Goal: Navigation & Orientation: Find specific page/section

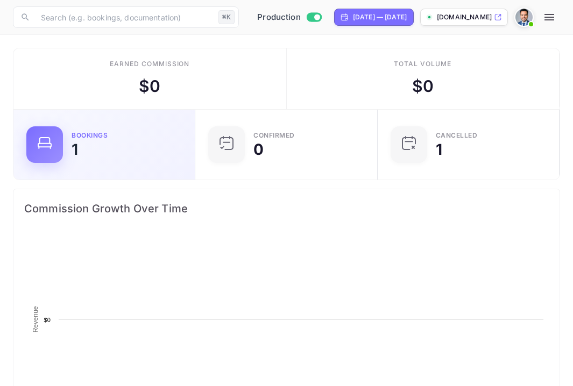
scroll to position [167, 260]
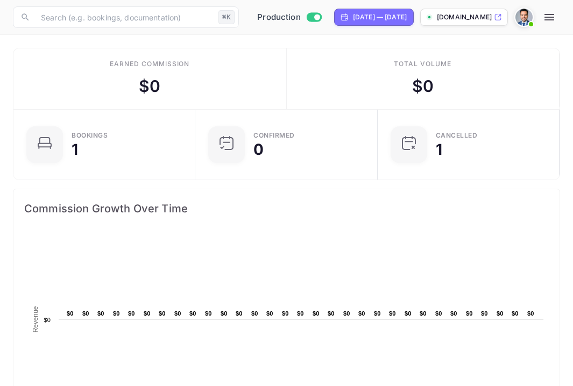
click at [549, 19] on icon "button" at bounding box center [549, 17] width 10 height 6
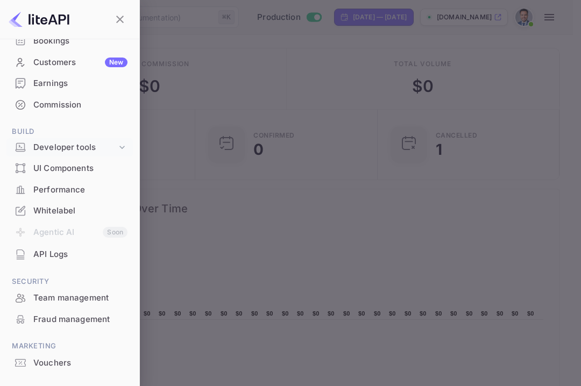
scroll to position [96, 0]
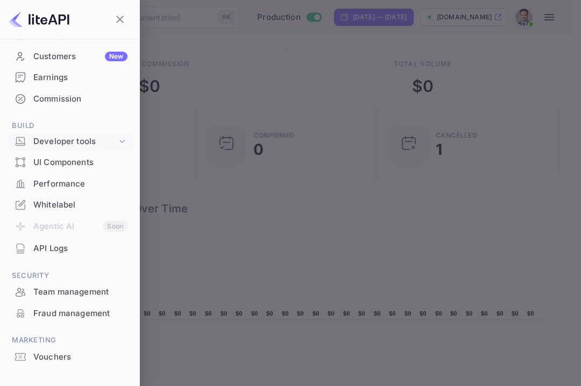
click at [117, 141] on icon at bounding box center [122, 141] width 11 height 11
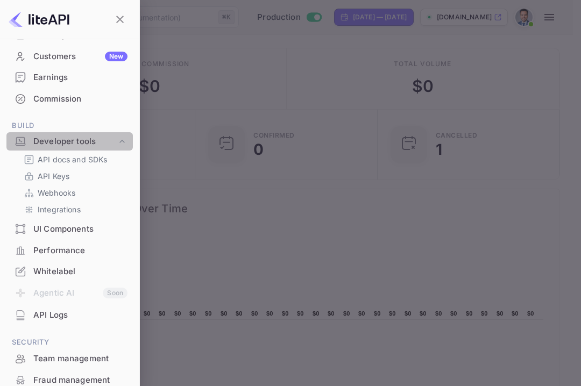
click at [117, 140] on icon at bounding box center [122, 141] width 11 height 11
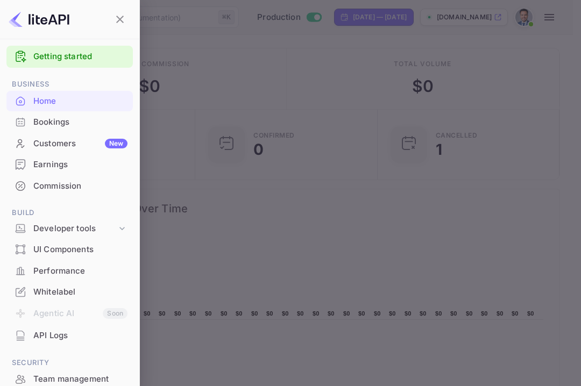
scroll to position [0, 0]
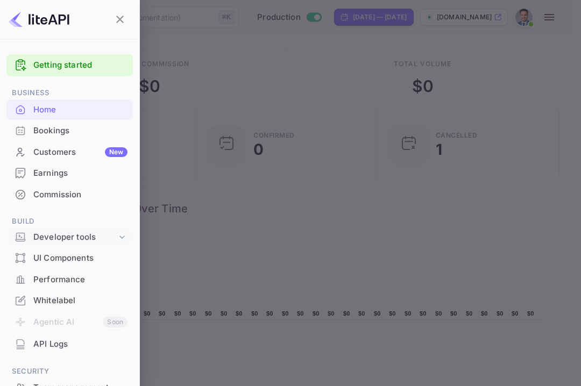
click at [102, 233] on div "Developer tools" at bounding box center [74, 237] width 83 height 12
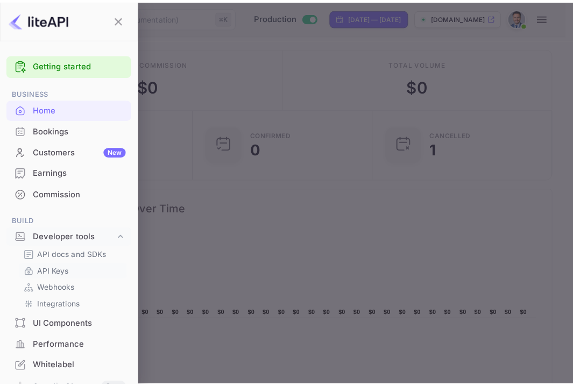
scroll to position [20, 0]
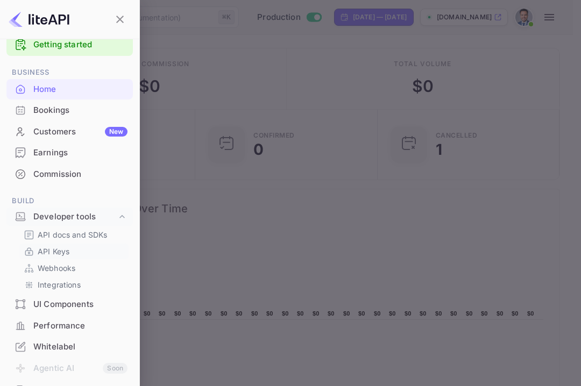
click at [75, 247] on link "API Keys" at bounding box center [74, 251] width 101 height 11
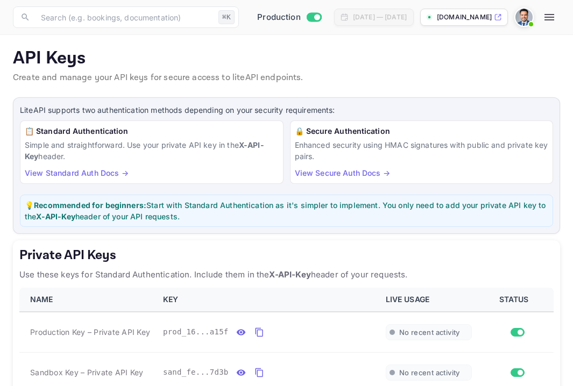
click at [554, 17] on icon "button" at bounding box center [549, 17] width 10 height 6
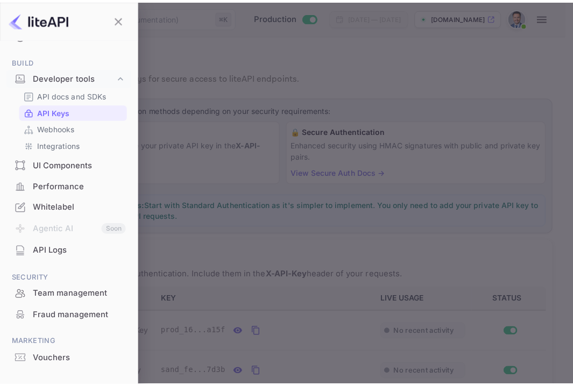
scroll to position [162, 0]
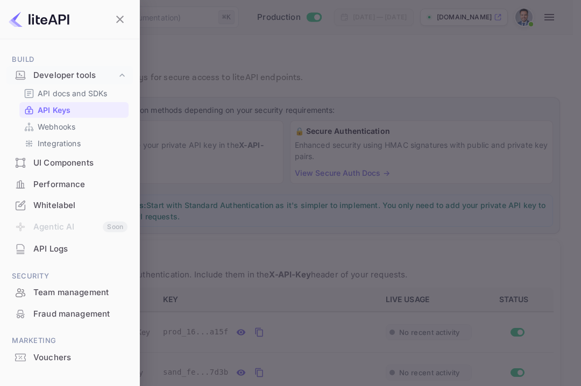
click at [80, 298] on div "Team management" at bounding box center [80, 293] width 94 height 12
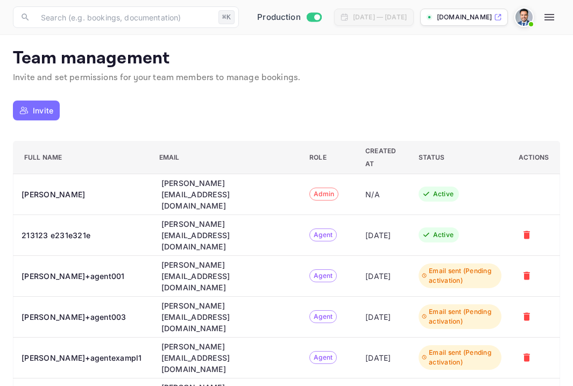
click at [550, 18] on icon "button" at bounding box center [549, 17] width 13 height 13
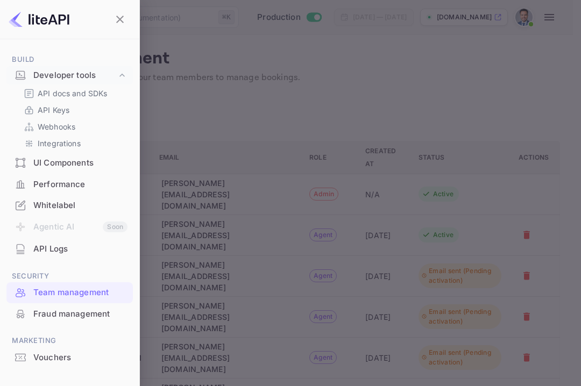
click at [34, 323] on div "Fraud management" at bounding box center [69, 314] width 126 height 21
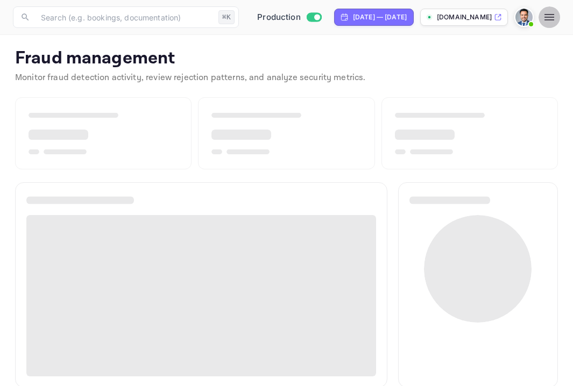
click at [553, 17] on icon "button" at bounding box center [549, 17] width 10 height 6
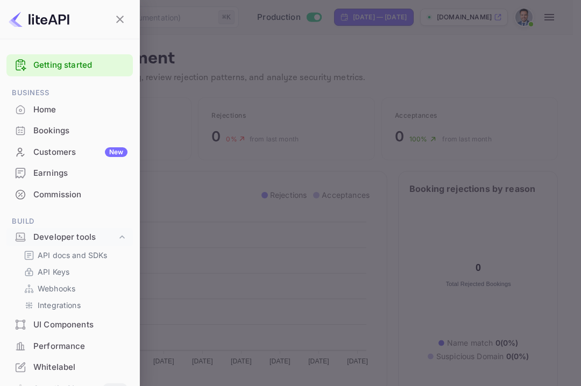
click at [80, 190] on div "Commission" at bounding box center [80, 195] width 94 height 12
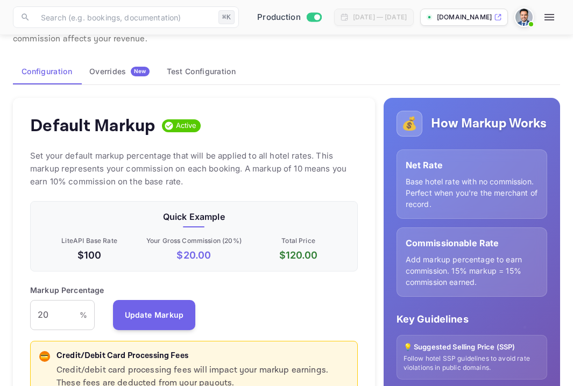
scroll to position [45, 0]
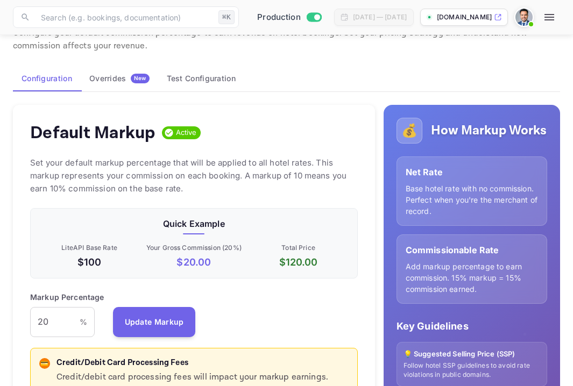
click at [109, 70] on button "Overrides New" at bounding box center [119, 79] width 77 height 26
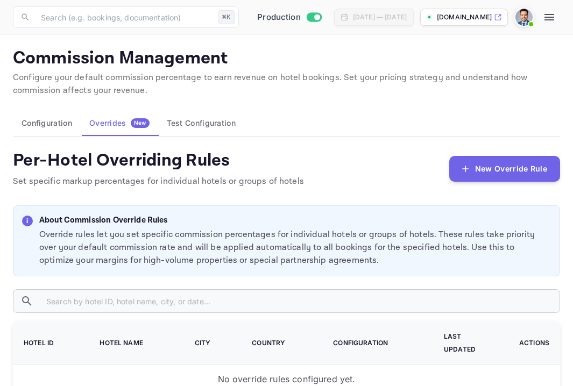
click at [59, 125] on button "Configuration" at bounding box center [47, 123] width 68 height 26
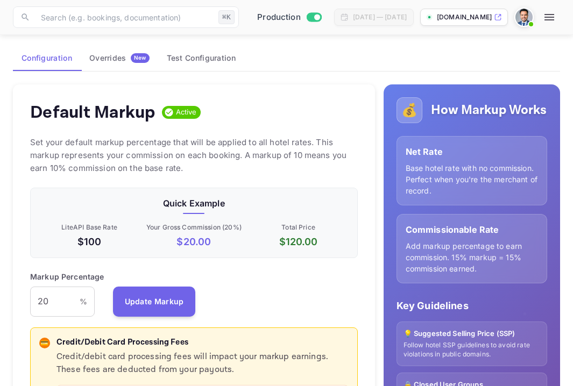
scroll to position [19, 0]
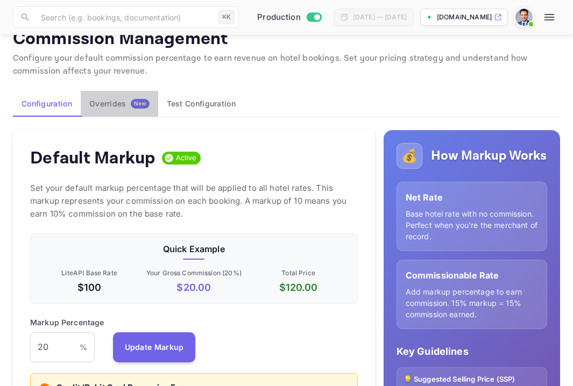
click at [124, 104] on div "Overrides New" at bounding box center [119, 104] width 60 height 10
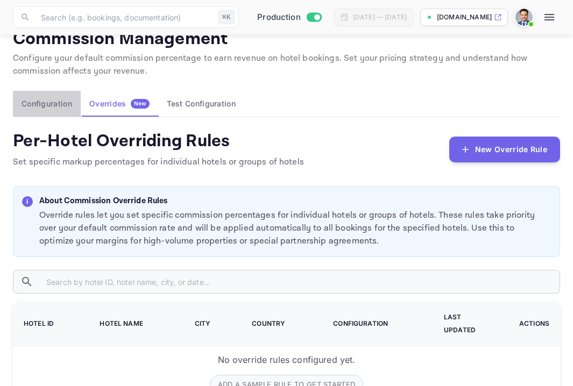
click at [55, 102] on button "Configuration" at bounding box center [47, 104] width 68 height 26
